Goal: Information Seeking & Learning: Learn about a topic

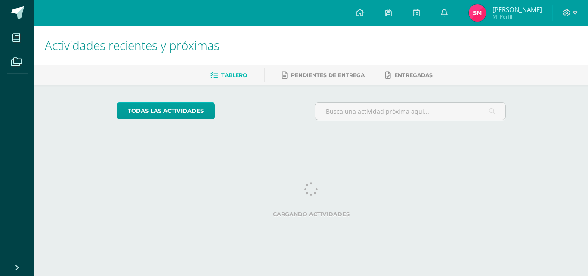
click at [316, 211] on label "Cargando actividades" at bounding box center [312, 214] width 390 height 6
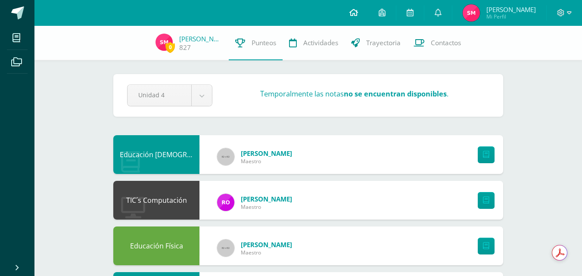
click at [358, 11] on icon at bounding box center [353, 13] width 9 height 8
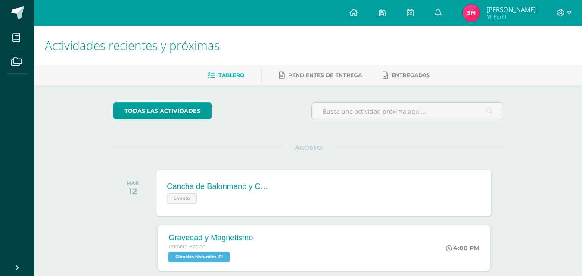
click at [272, 185] on div "Cancha de Balonmano y Contenido Evento" at bounding box center [219, 193] width 125 height 46
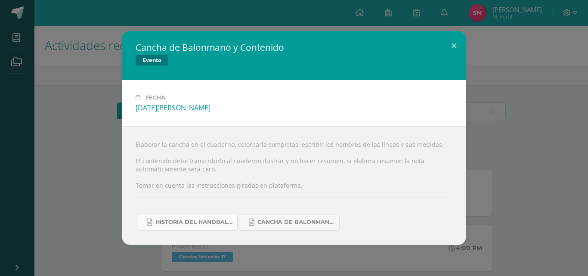
click at [208, 220] on span "Historia del handball.docx" at bounding box center [194, 222] width 78 height 7
click at [301, 226] on span "Cancha de Balonmano.docx" at bounding box center [296, 222] width 78 height 7
click at [86, 183] on div "Cancha de Balonmano y Contenido Evento Fecha: [DATE][PERSON_NAME] Elaborar la c…" at bounding box center [293, 138] width 581 height 214
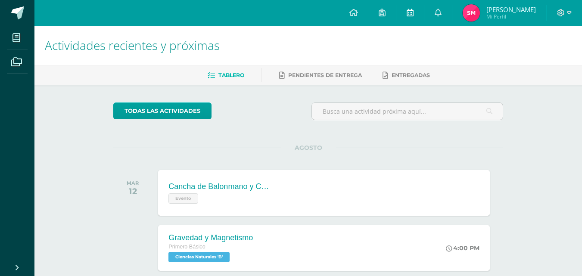
click at [413, 12] on icon at bounding box center [409, 13] width 7 height 8
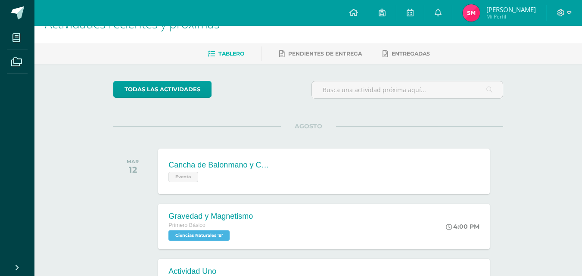
scroll to position [21, 0]
click at [424, 19] on link at bounding box center [410, 13] width 28 height 26
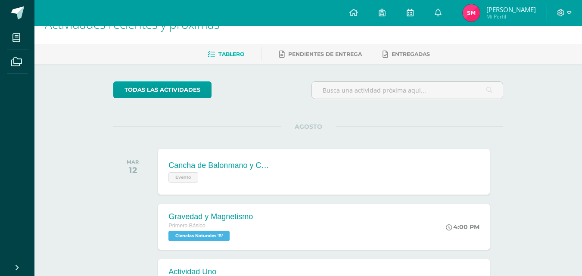
click at [424, 19] on link at bounding box center [410, 13] width 28 height 26
click at [422, 17] on link at bounding box center [410, 13] width 28 height 26
click at [413, 17] on span at bounding box center [409, 12] width 7 height 9
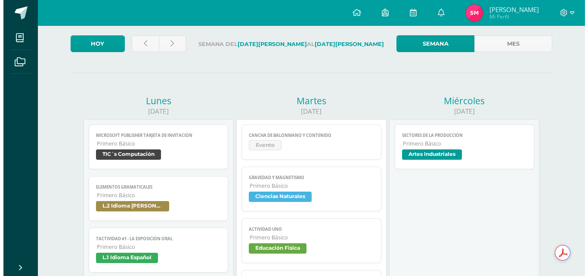
scroll to position [47, 0]
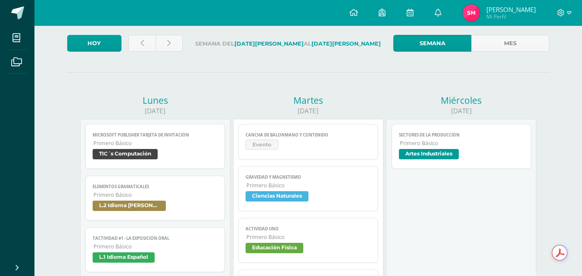
click at [180, 138] on span "Microsoft Publisher Tarjeta de invitación" at bounding box center [155, 135] width 125 height 6
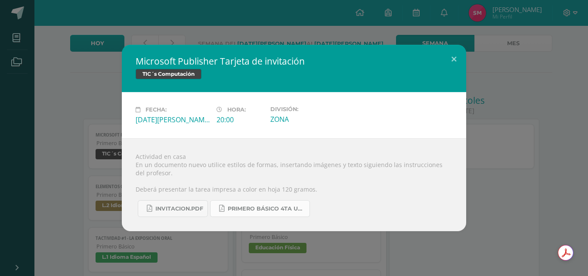
click at [243, 209] on span "PRIMERO BÁSICO 4TA UNIDAD..pdf" at bounding box center [267, 208] width 78 height 7
